Goal: Task Accomplishment & Management: Manage account settings

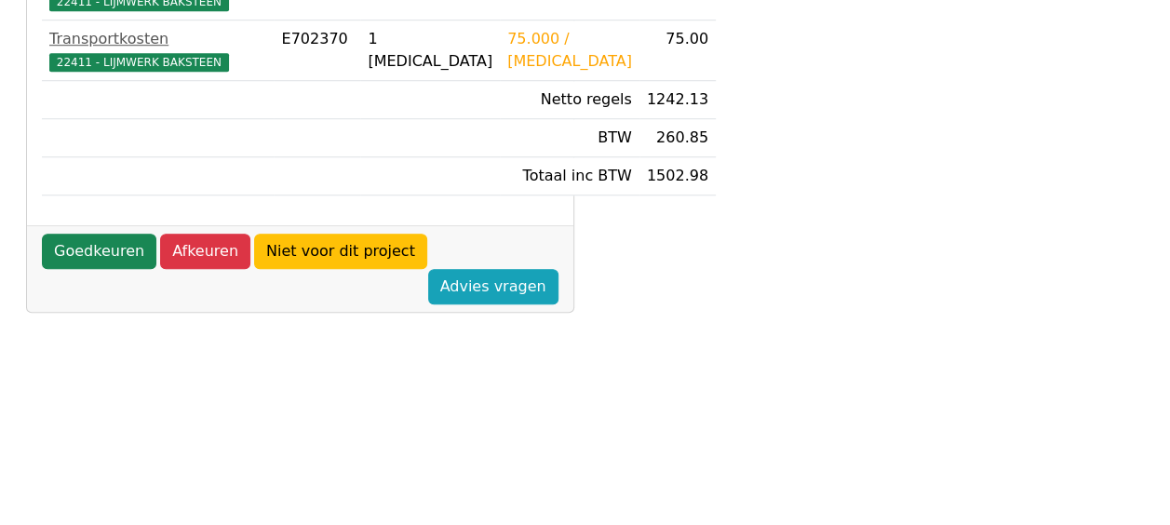
scroll to position [744, 0]
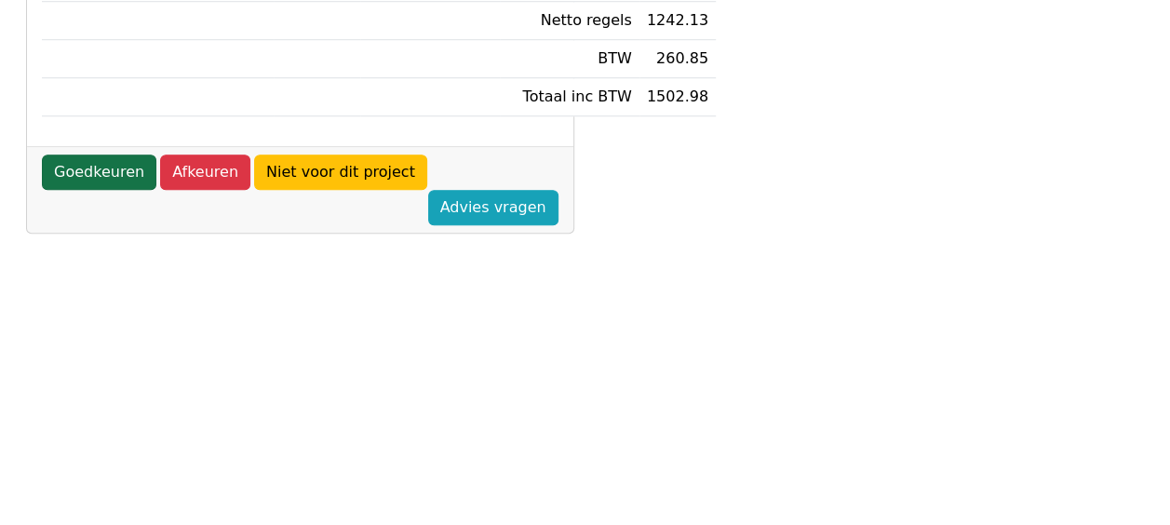
click at [100, 190] on link "Goedkeuren" at bounding box center [99, 171] width 114 height 35
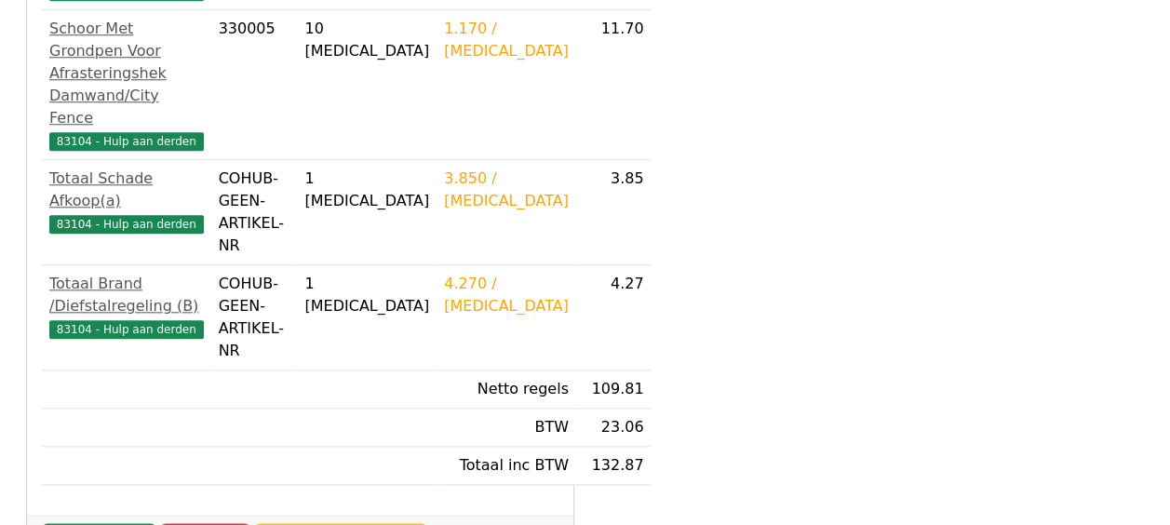
scroll to position [892, 0]
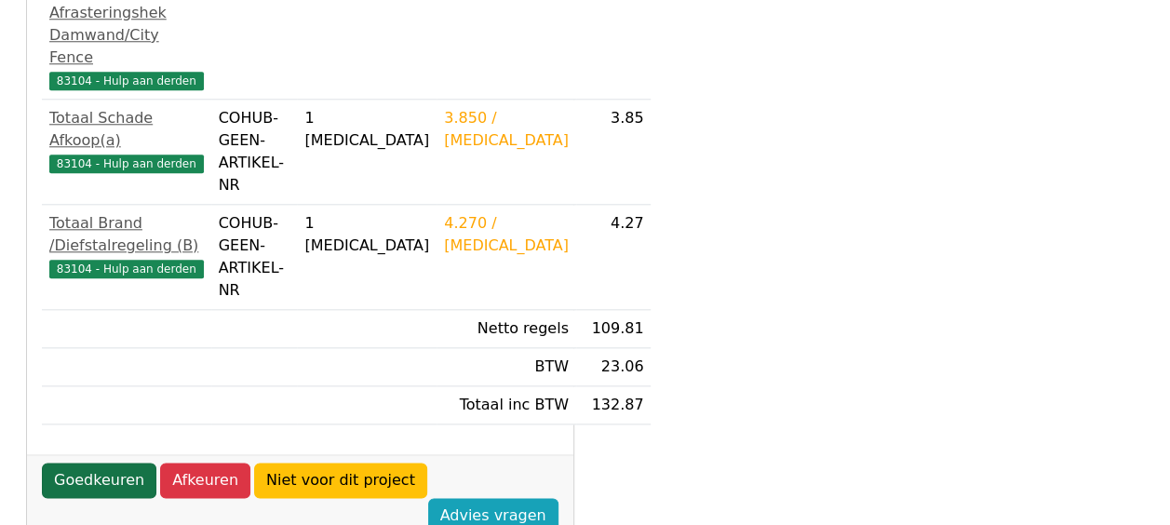
click at [114, 462] on link "Goedkeuren" at bounding box center [99, 479] width 114 height 35
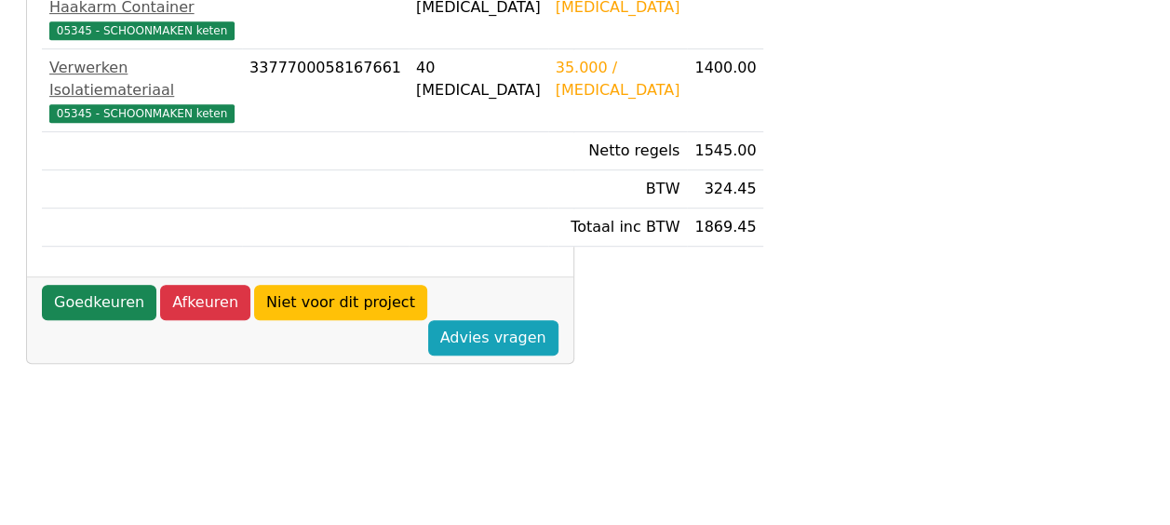
scroll to position [465, 0]
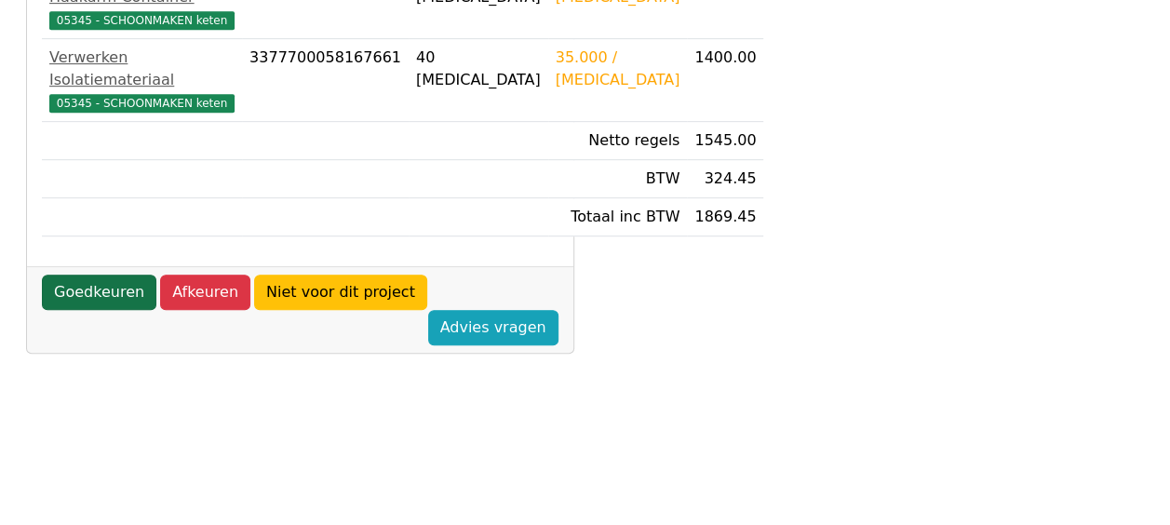
click at [107, 310] on link "Goedkeuren" at bounding box center [99, 292] width 114 height 35
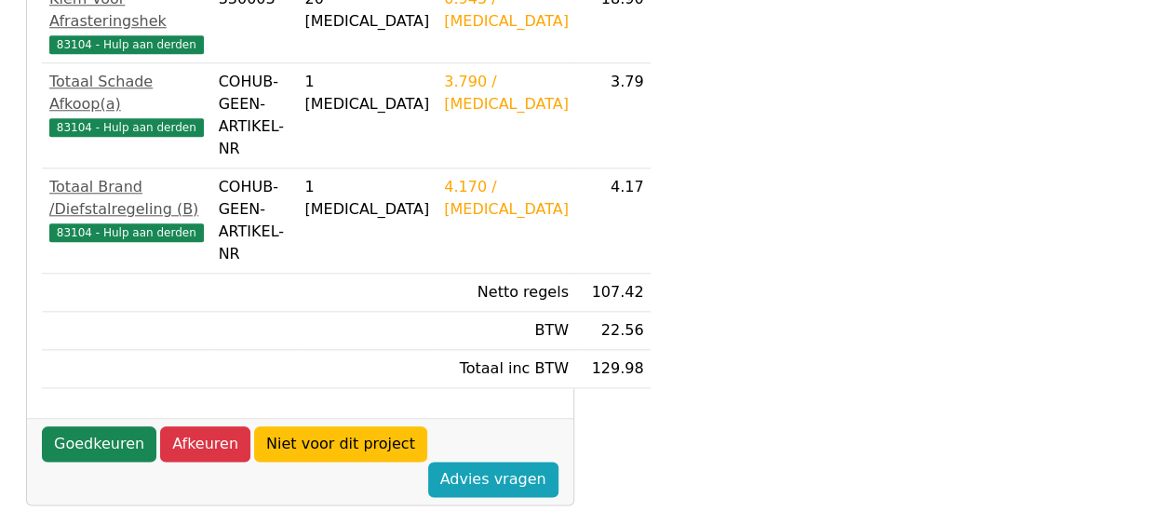
scroll to position [892, 0]
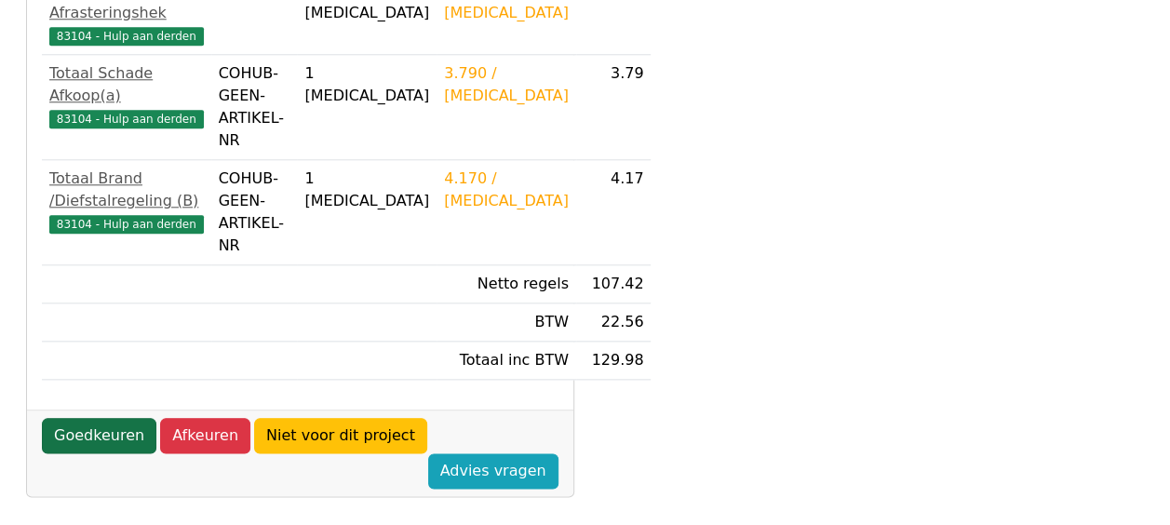
click at [104, 418] on link "Goedkeuren" at bounding box center [99, 435] width 114 height 35
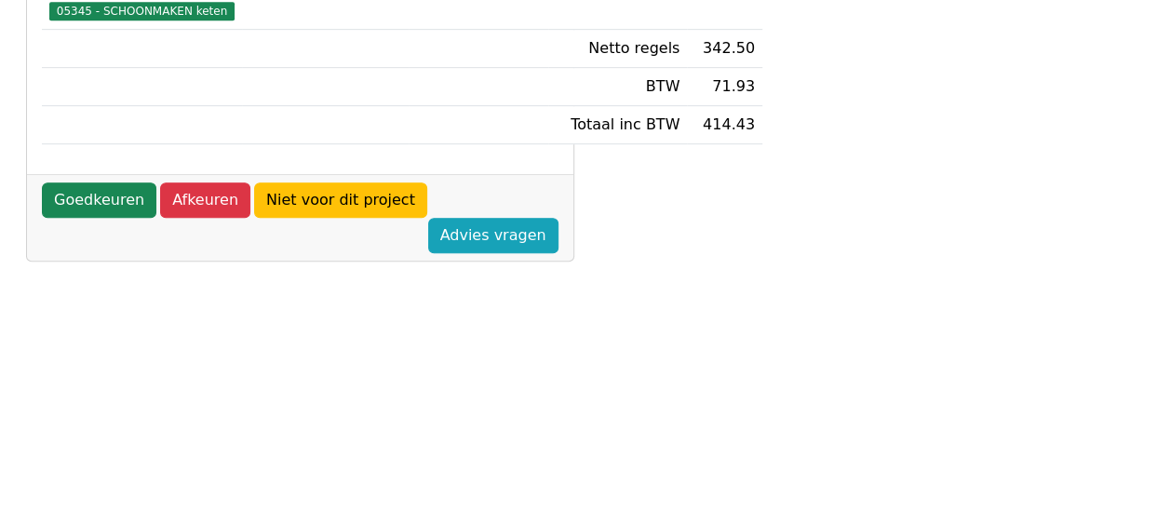
scroll to position [372, 0]
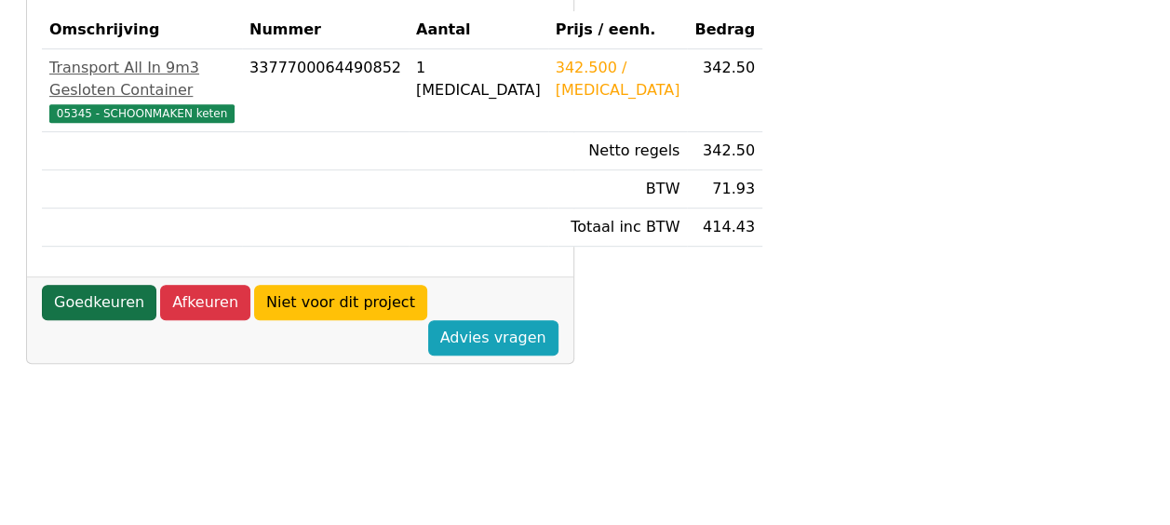
click at [98, 320] on link "Goedkeuren" at bounding box center [99, 302] width 114 height 35
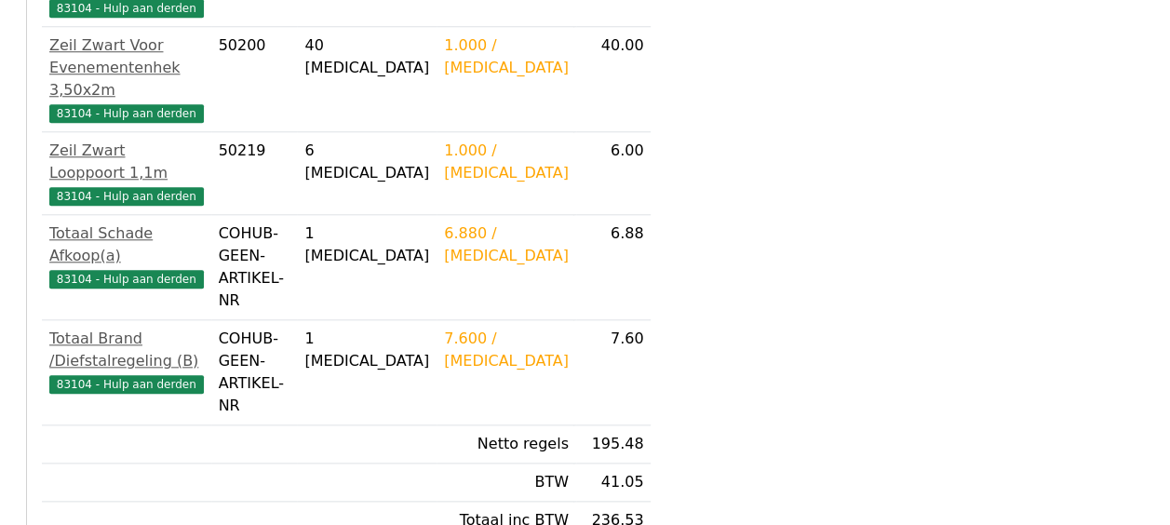
scroll to position [892, 0]
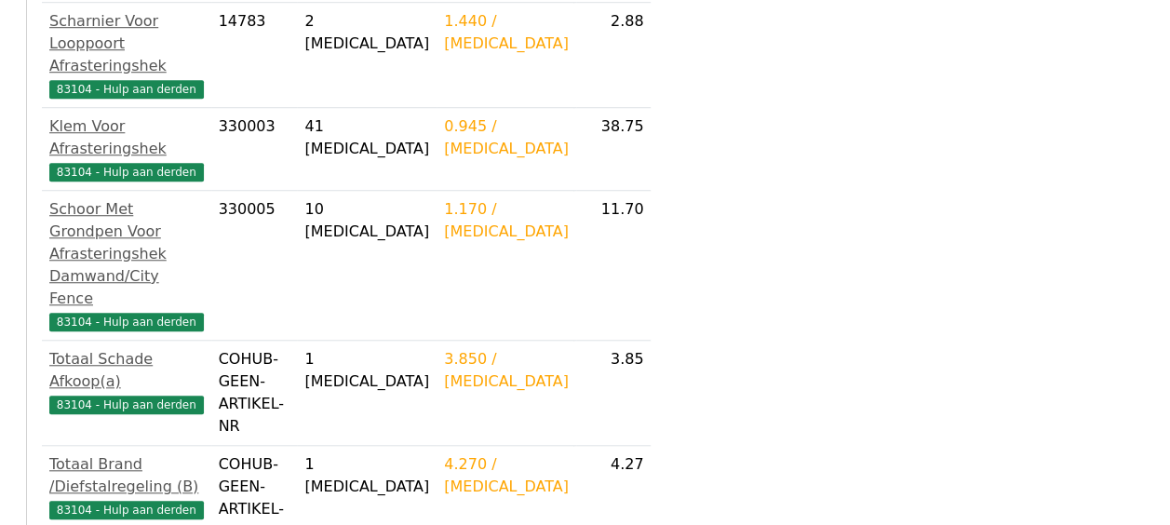
scroll to position [837, 0]
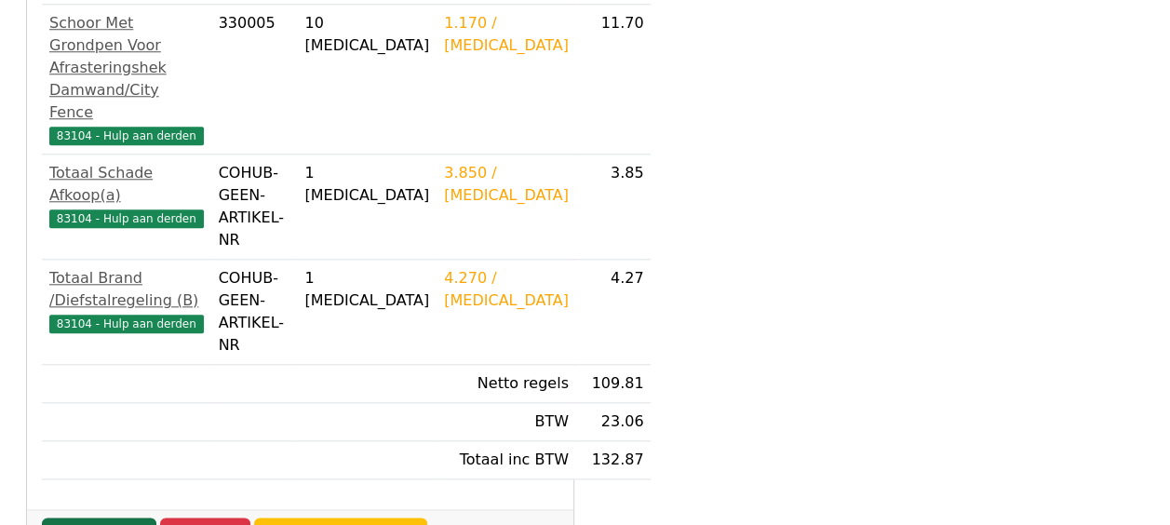
click at [96, 517] on link "Goedkeuren" at bounding box center [99, 534] width 114 height 35
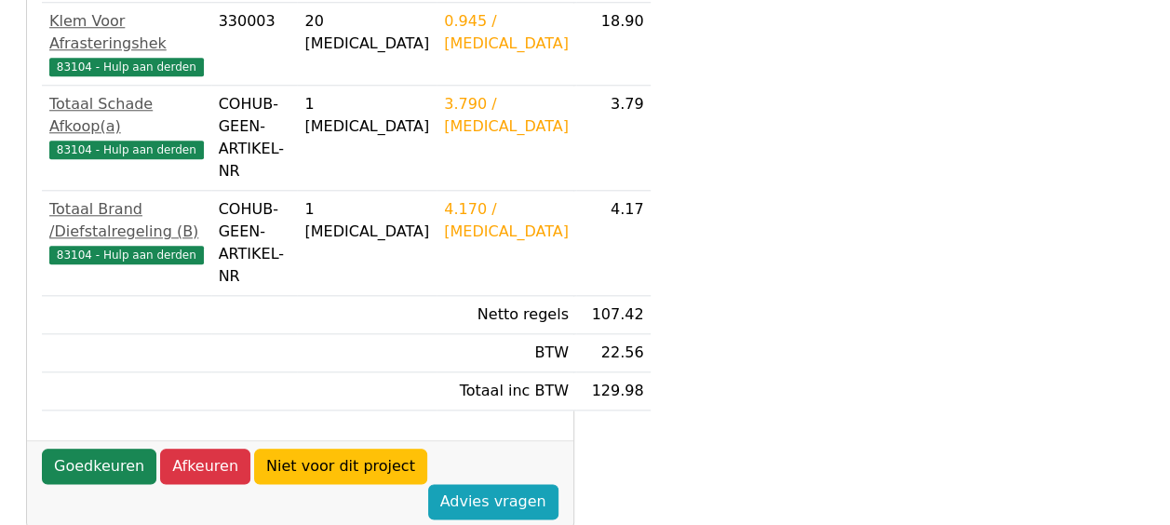
scroll to position [892, 0]
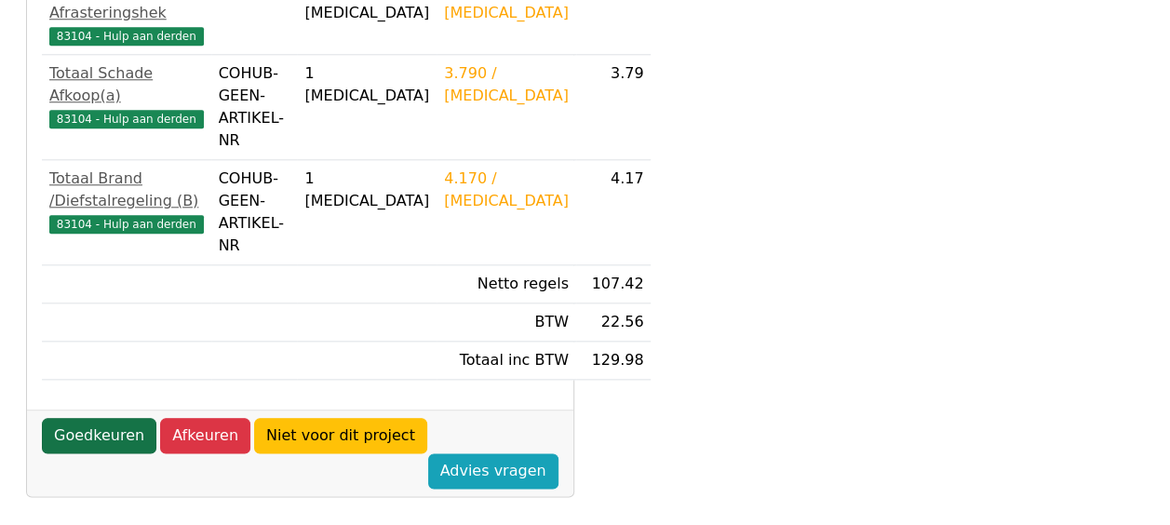
click at [108, 418] on link "Goedkeuren" at bounding box center [99, 435] width 114 height 35
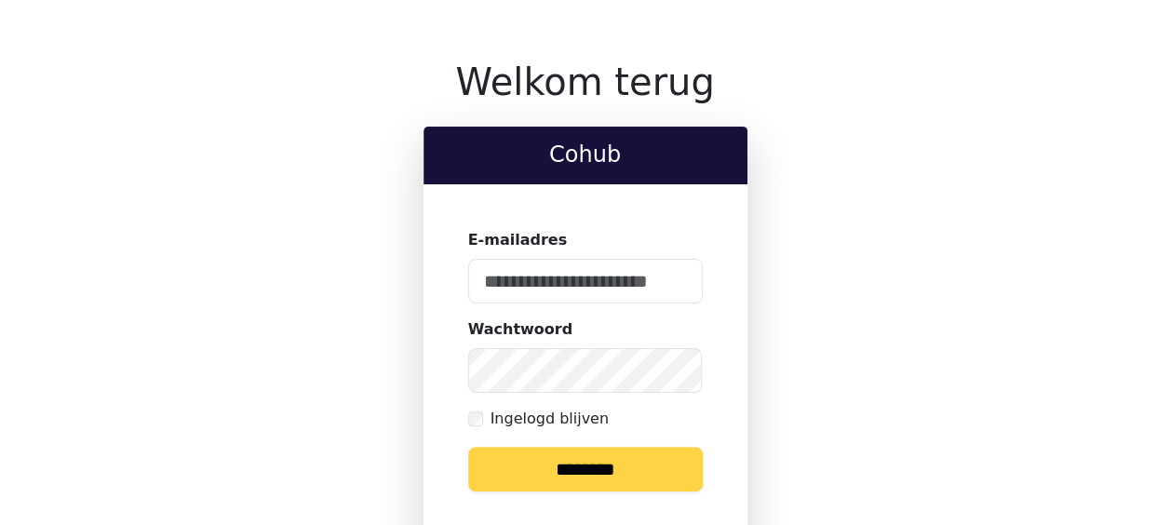
scroll to position [93, 0]
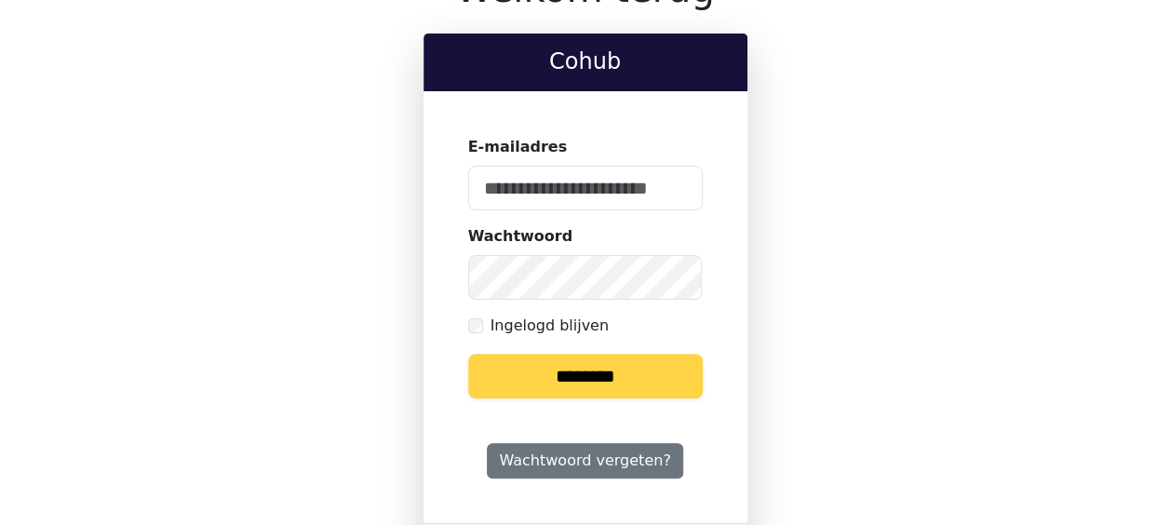
type input "**********"
click at [549, 374] on input "********" at bounding box center [585, 376] width 234 height 45
